Goal: Transaction & Acquisition: Purchase product/service

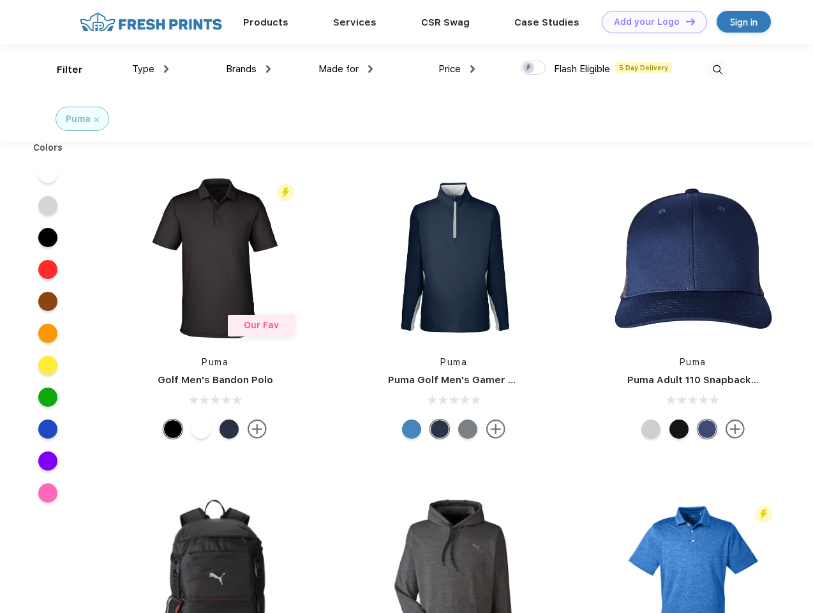
click at [650, 22] on link "Add your Logo Design Tool" at bounding box center [654, 22] width 105 height 22
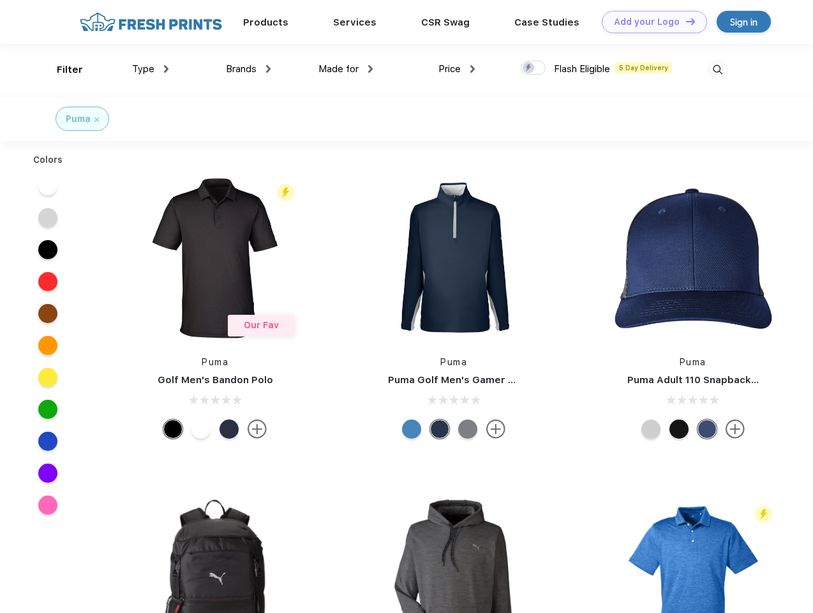
click at [0, 0] on div "Design Tool" at bounding box center [0, 0] width 0 height 0
click at [685, 21] on link "Add your Logo Design Tool" at bounding box center [654, 22] width 105 height 22
click at [61, 70] on div "Filter" at bounding box center [70, 70] width 26 height 15
click at [151, 69] on span "Type" at bounding box center [143, 68] width 22 height 11
click at [248, 69] on span "Brands" at bounding box center [241, 68] width 31 height 11
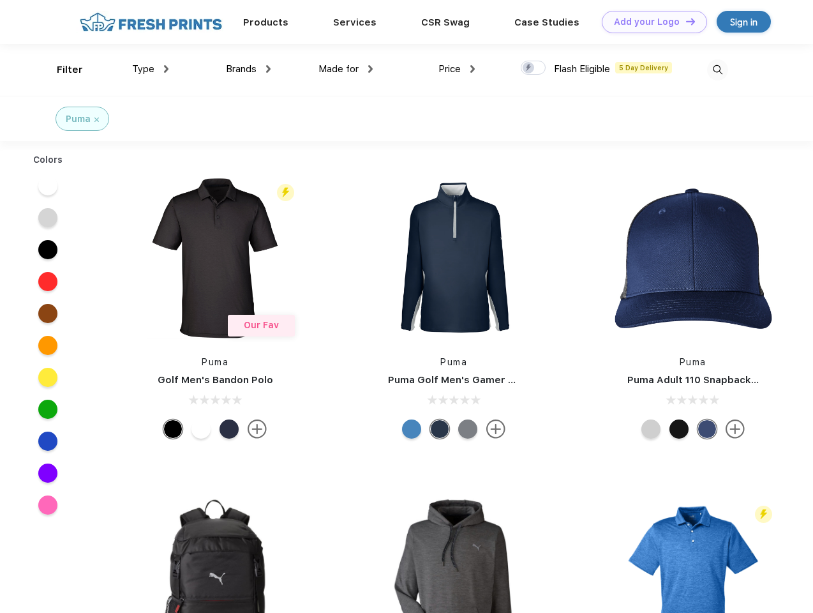
click at [346, 69] on span "Made for" at bounding box center [338, 68] width 40 height 11
click at [457, 69] on span "Price" at bounding box center [449, 68] width 22 height 11
click at [533, 68] on div at bounding box center [533, 68] width 25 height 14
click at [529, 68] on input "checkbox" at bounding box center [525, 64] width 8 height 8
click at [717, 70] on img at bounding box center [717, 69] width 21 height 21
